Goal: Find specific page/section: Find specific page/section

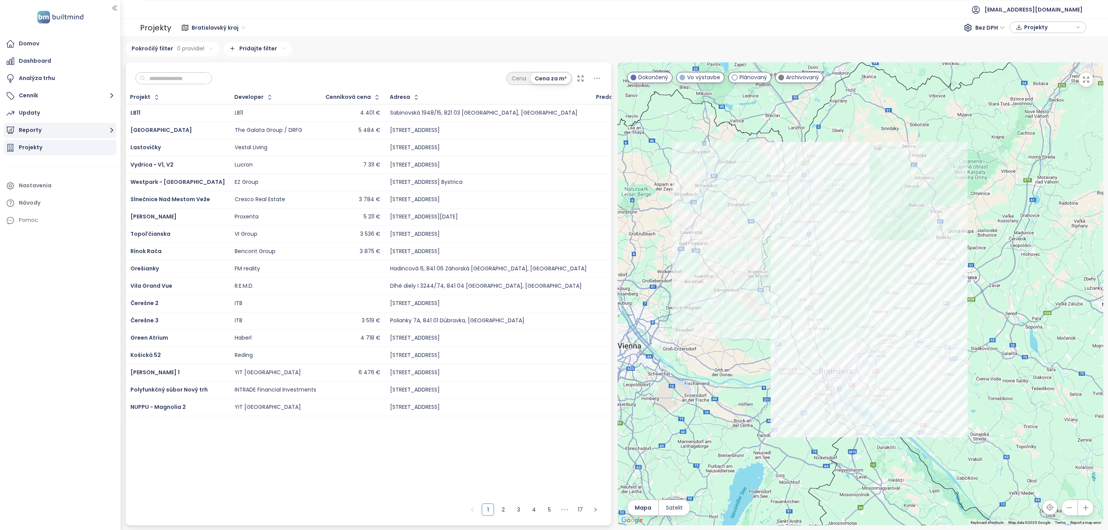
click at [115, 132] on icon "button" at bounding box center [112, 130] width 10 height 10
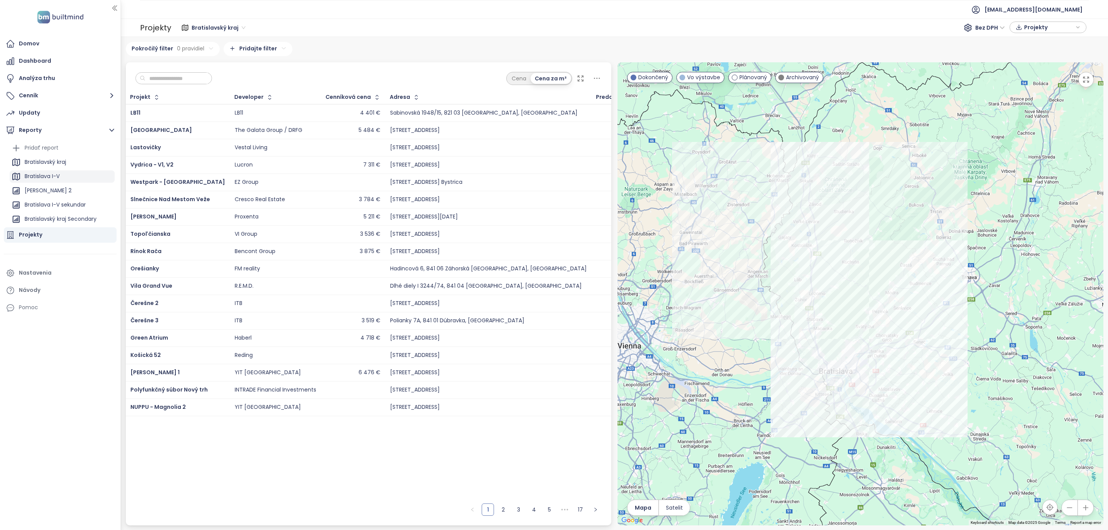
click at [53, 175] on div "Bratislava I-V" at bounding box center [42, 177] width 35 height 10
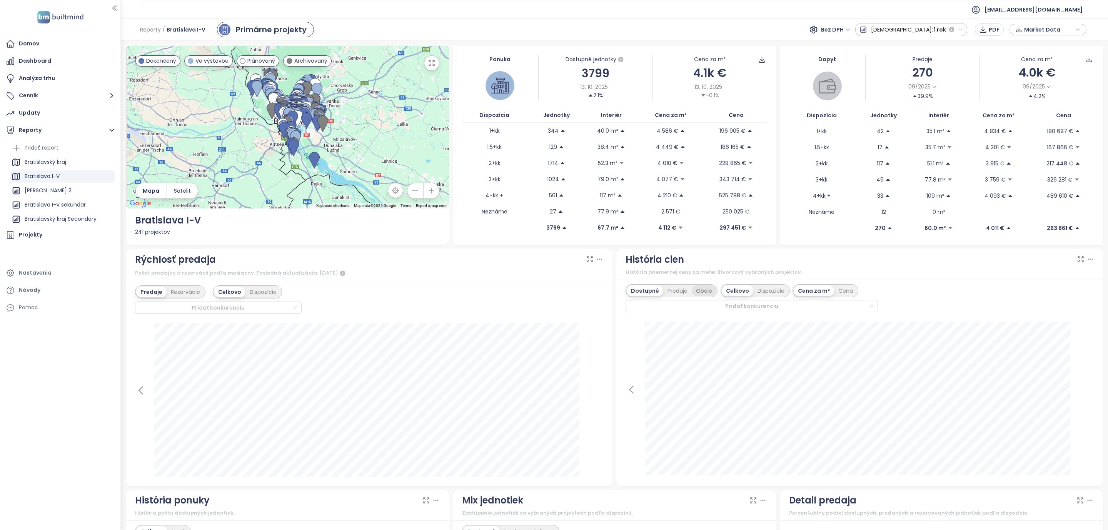
click at [696, 292] on div "Oboje" at bounding box center [704, 290] width 25 height 11
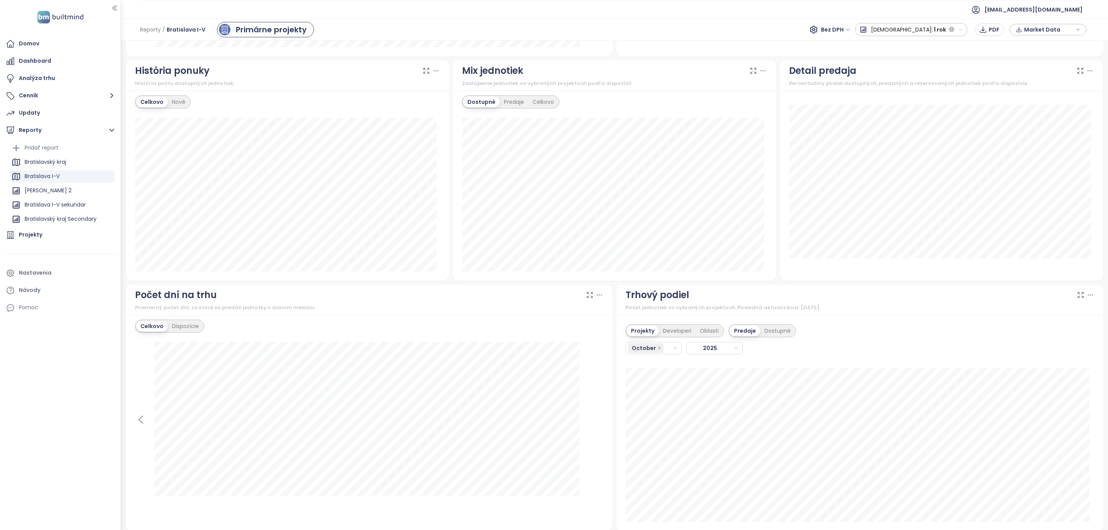
scroll to position [577, 0]
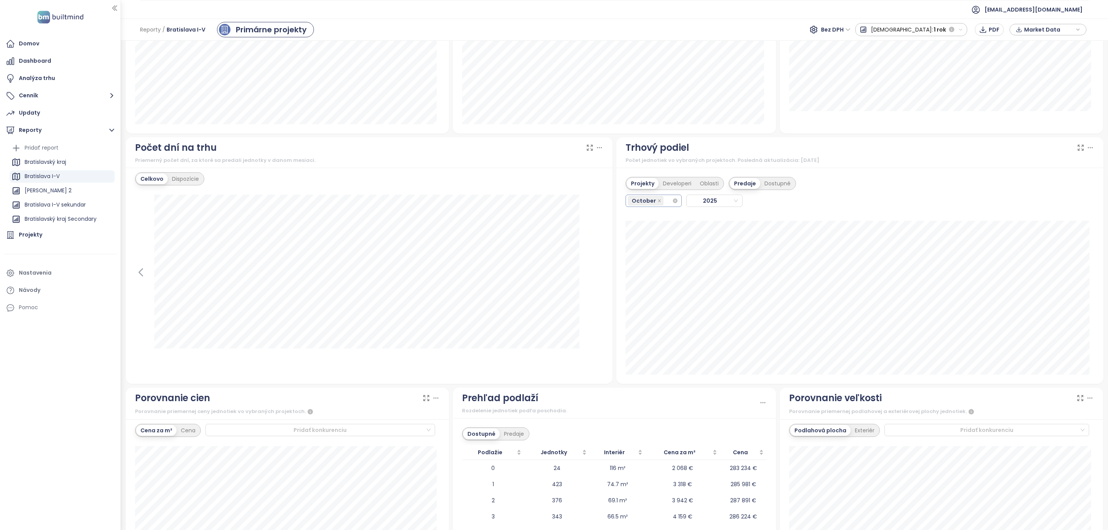
click at [662, 201] on div "October" at bounding box center [650, 200] width 44 height 11
click at [653, 219] on div "January" at bounding box center [648, 219] width 43 height 8
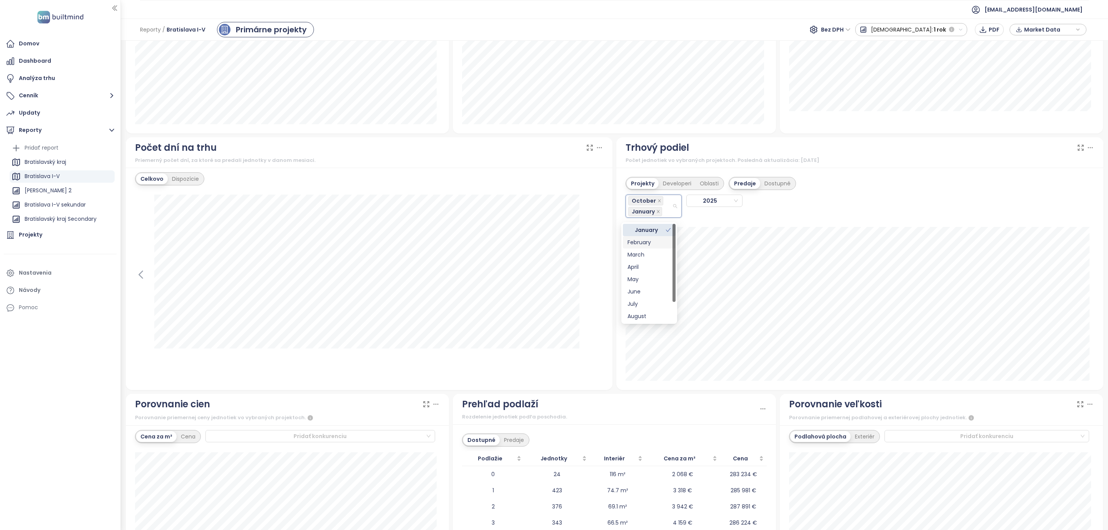
click at [649, 239] on div "February" at bounding box center [648, 242] width 43 height 8
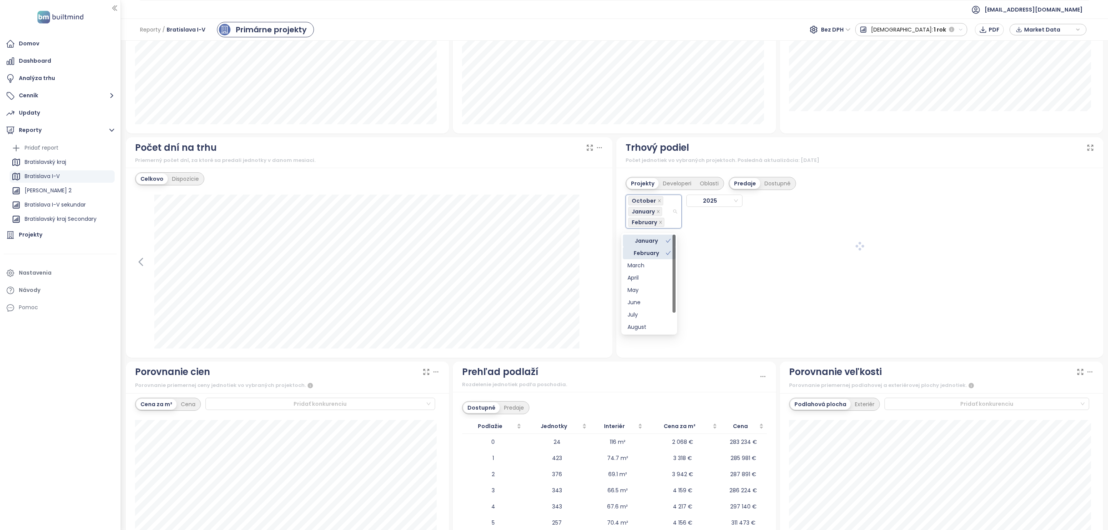
click at [648, 243] on div "January" at bounding box center [646, 241] width 38 height 8
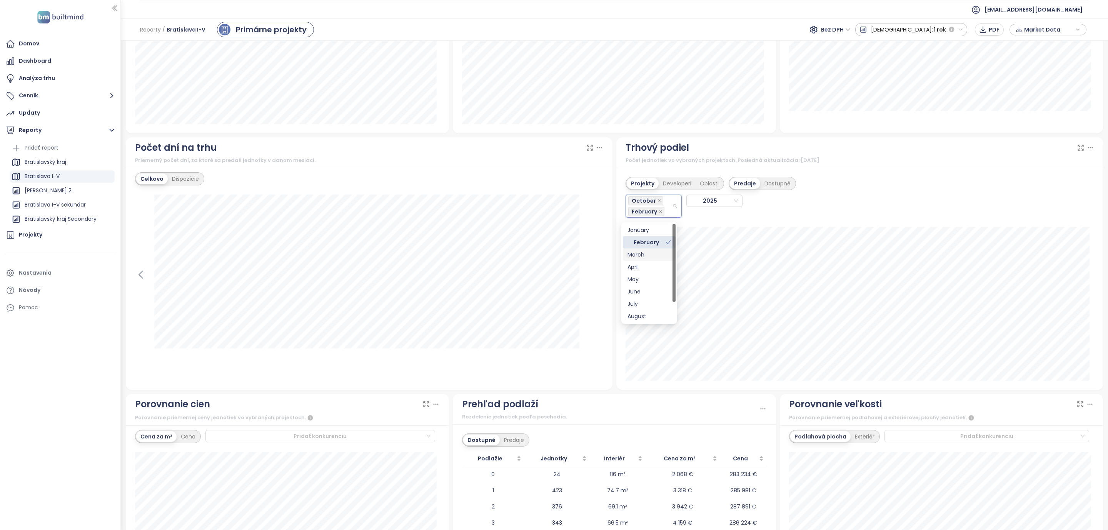
click at [644, 257] on div "March" at bounding box center [648, 254] width 43 height 8
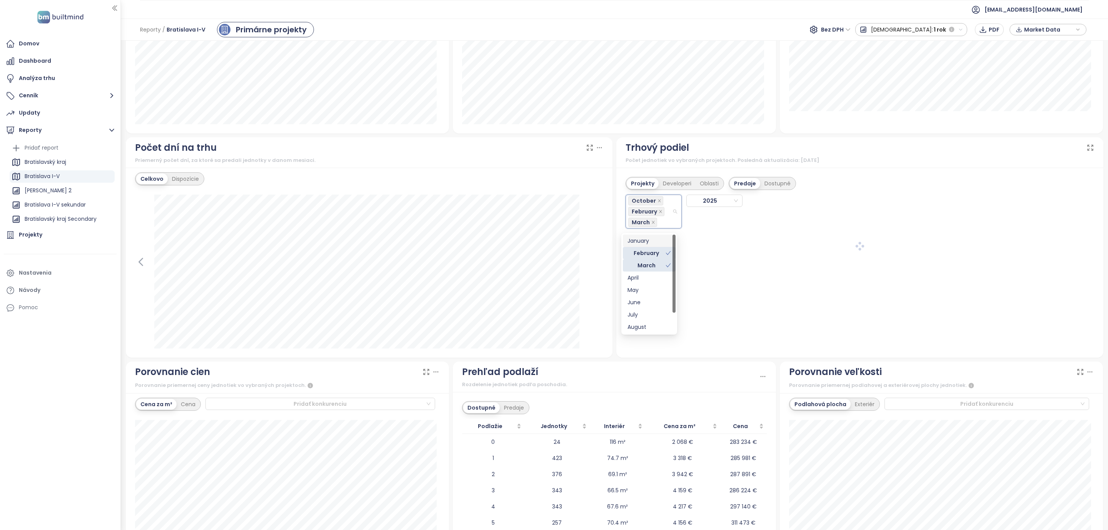
click at [643, 238] on div "January" at bounding box center [648, 241] width 43 height 8
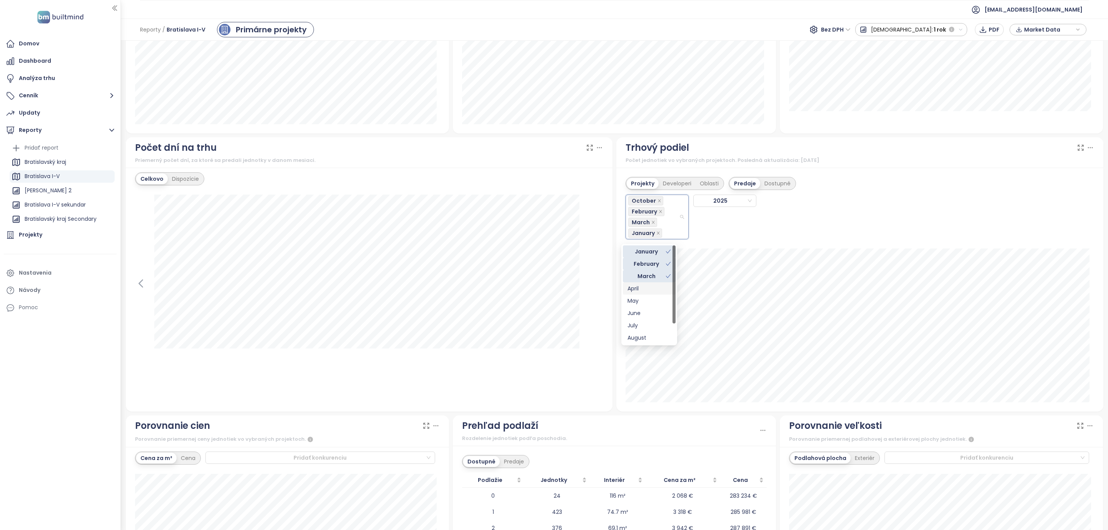
click at [640, 288] on div "April" at bounding box center [648, 288] width 43 height 8
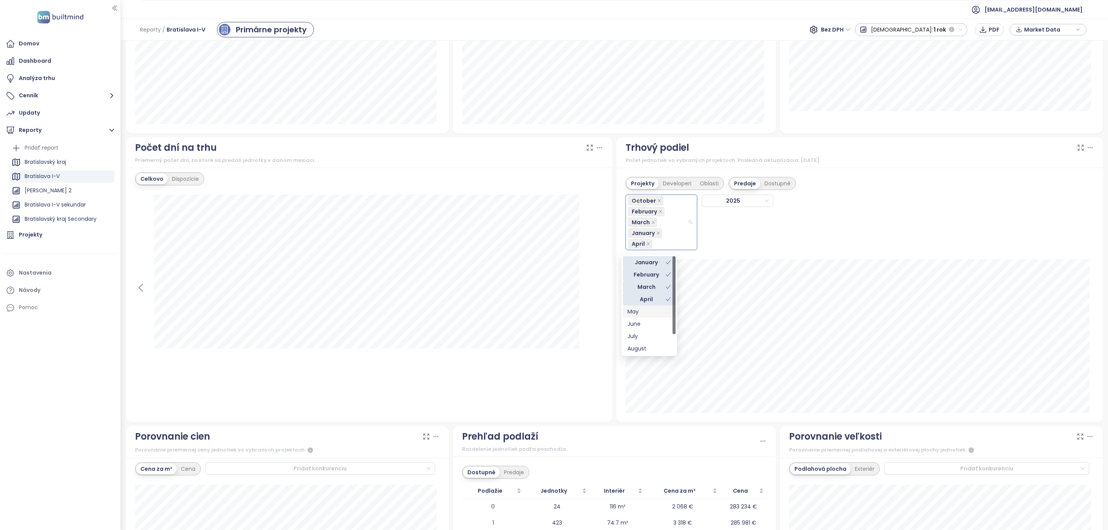
drag, startPoint x: 639, startPoint y: 309, endPoint x: 640, endPoint y: 321, distance: 12.0
click at [639, 313] on div "May" at bounding box center [648, 311] width 43 height 8
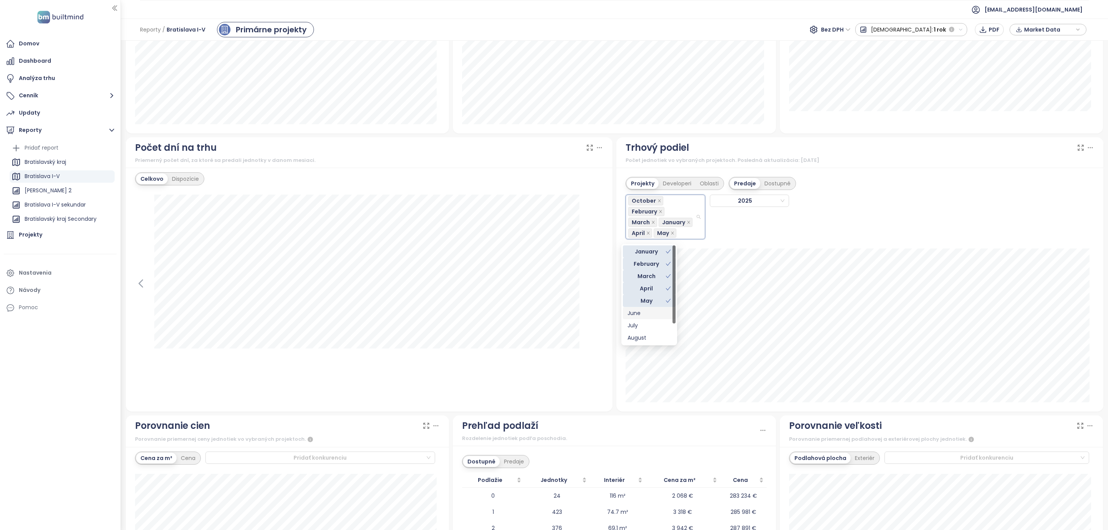
click at [642, 315] on div "June" at bounding box center [648, 313] width 43 height 8
drag, startPoint x: 643, startPoint y: 324, endPoint x: 645, endPoint y: 336, distance: 12.1
click at [643, 325] on div "July" at bounding box center [648, 325] width 43 height 8
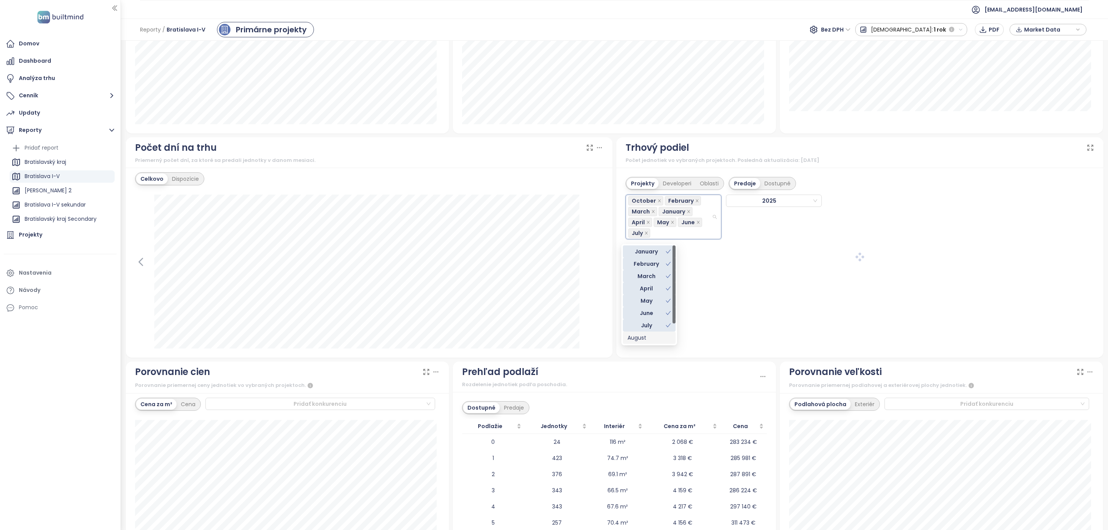
click at [645, 337] on div "August" at bounding box center [648, 337] width 43 height 8
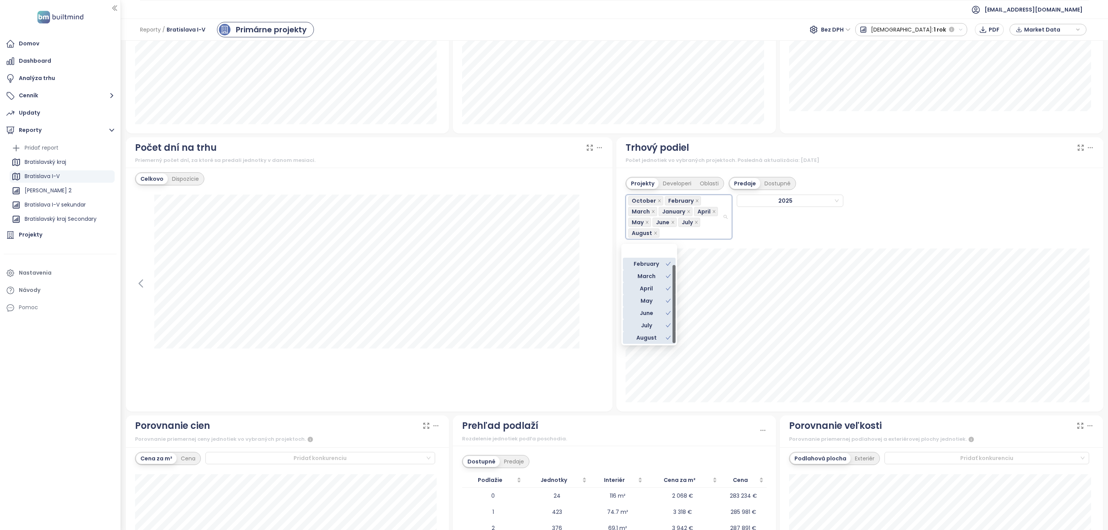
scroll to position [24, 0]
click at [653, 326] on div "September" at bounding box center [648, 326] width 43 height 8
click at [598, 382] on div at bounding box center [369, 299] width 468 height 208
click at [825, 239] on div "October February March January April May June July August [DATE]" at bounding box center [808, 214] width 367 height 49
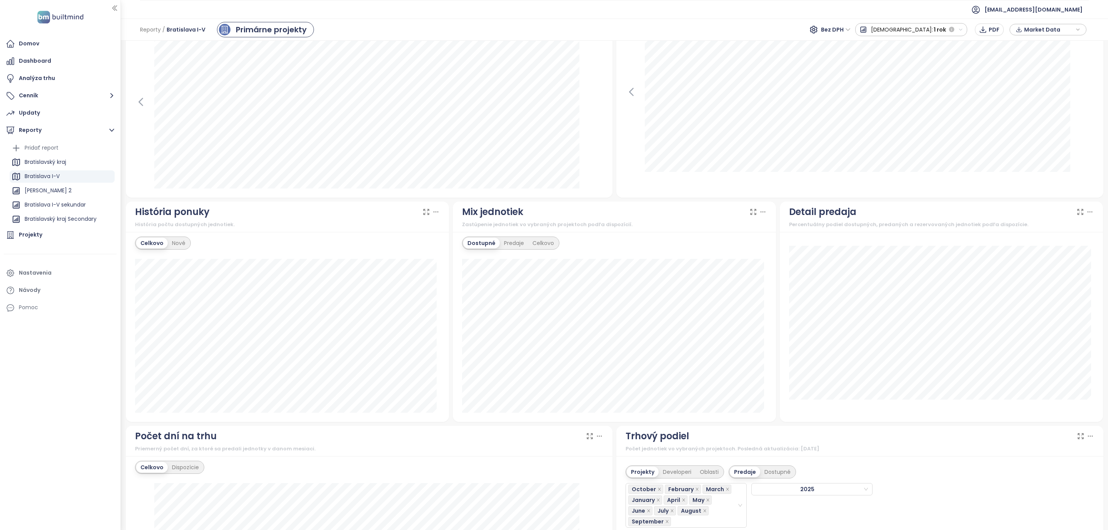
scroll to position [635, 0]
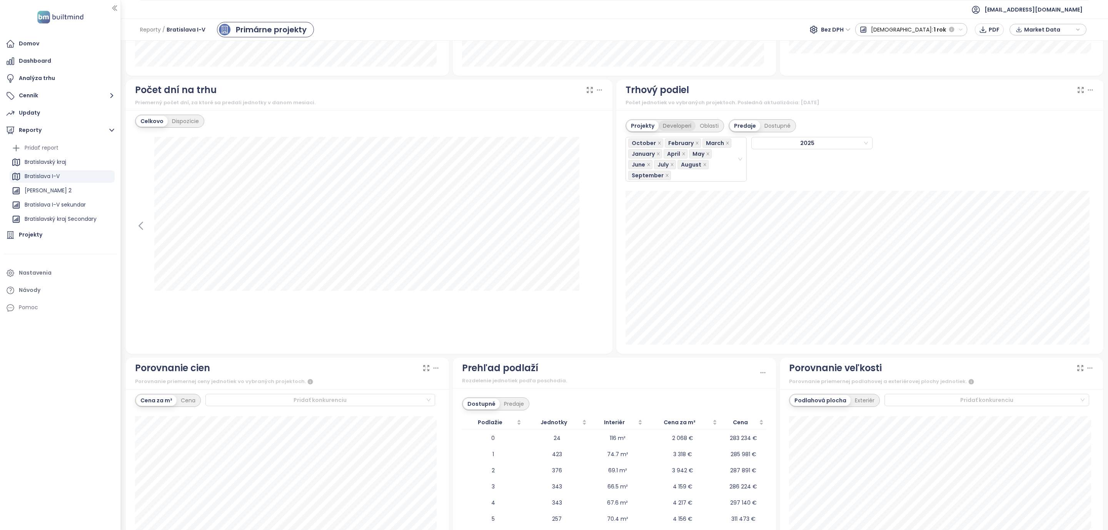
click at [667, 129] on div "Developeri" at bounding box center [677, 125] width 37 height 11
click at [703, 128] on div "Oblasti" at bounding box center [708, 125] width 27 height 11
click at [672, 128] on div "Developeri" at bounding box center [674, 125] width 37 height 11
click at [709, 130] on div "Oblasti" at bounding box center [708, 125] width 27 height 11
click at [669, 127] on div "Developeri" at bounding box center [674, 125] width 37 height 11
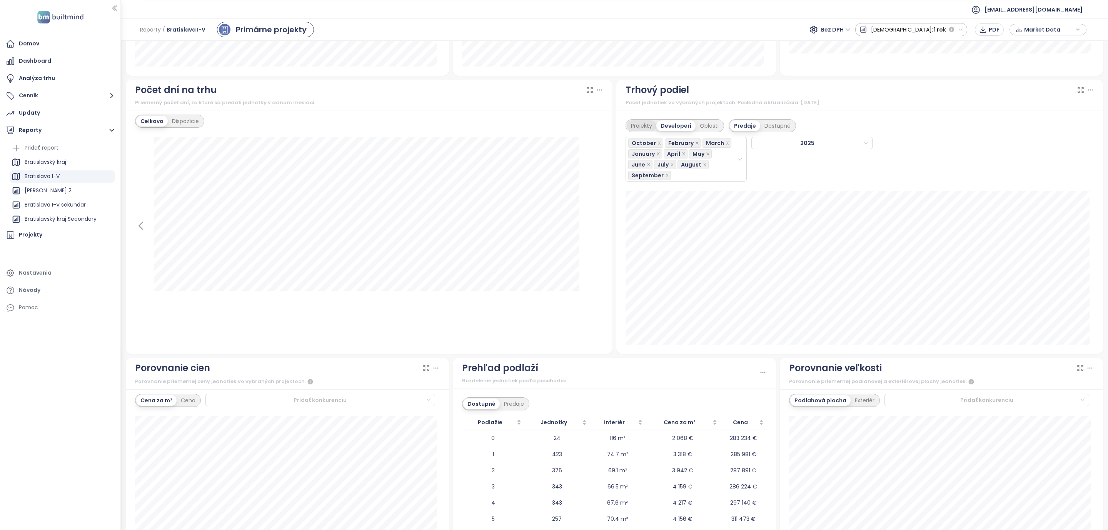
click at [638, 127] on div "Projekty" at bounding box center [642, 125] width 30 height 11
click at [665, 128] on div "Developeri" at bounding box center [677, 125] width 37 height 11
